Goal: Task Accomplishment & Management: Manage account settings

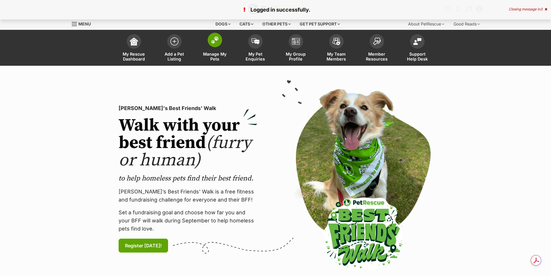
click at [216, 58] on span "Manage My Pets" at bounding box center [215, 57] width 26 height 10
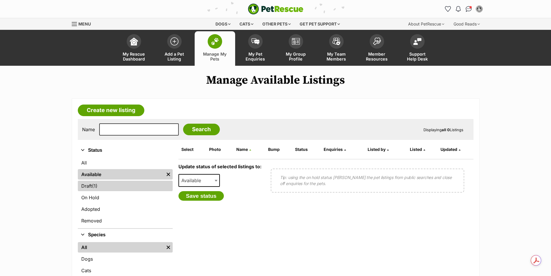
click at [115, 185] on link "Draft (1) Items" at bounding box center [125, 186] width 95 height 10
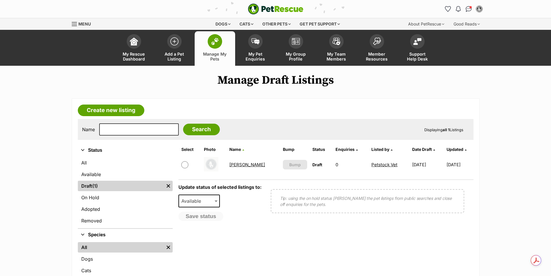
click at [239, 165] on link "[PERSON_NAME]" at bounding box center [248, 165] width 36 height 6
